Goal: Check status

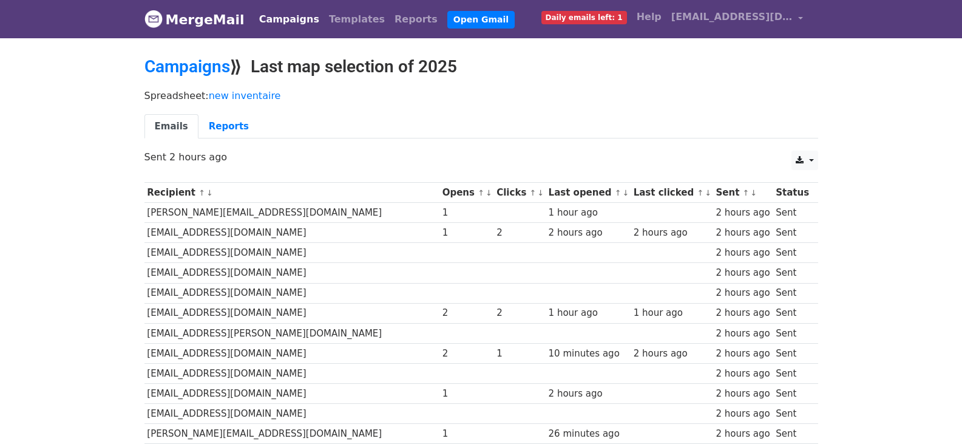
click at [537, 194] on link "↓" at bounding box center [540, 192] width 7 height 9
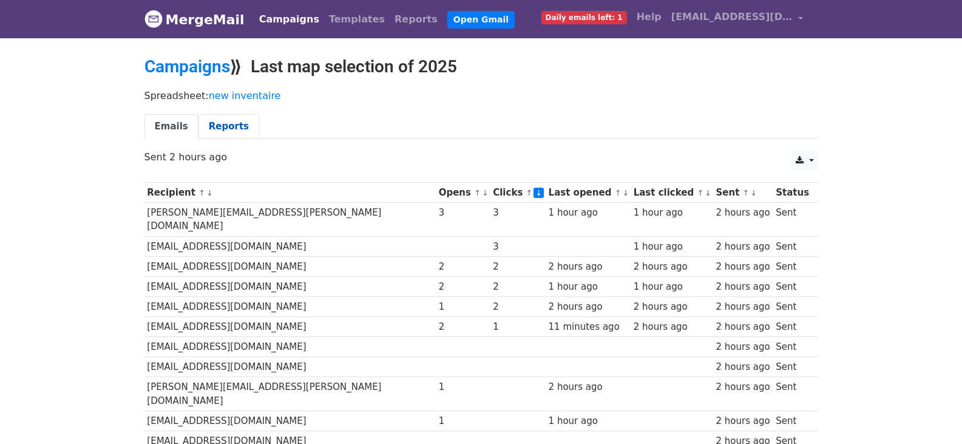
click at [212, 129] on link "Reports" at bounding box center [229, 126] width 61 height 25
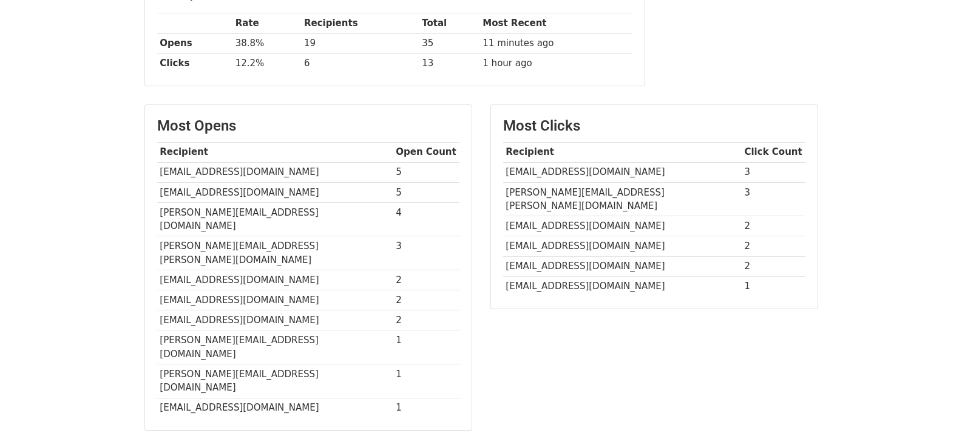
scroll to position [205, 0]
